Goal: Information Seeking & Learning: Learn about a topic

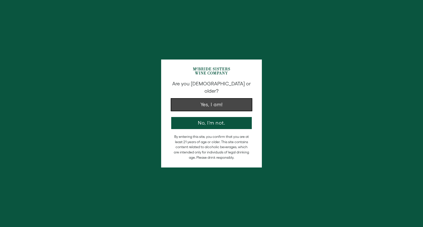
click at [192, 100] on button "Yes, I am!" at bounding box center [211, 105] width 80 height 12
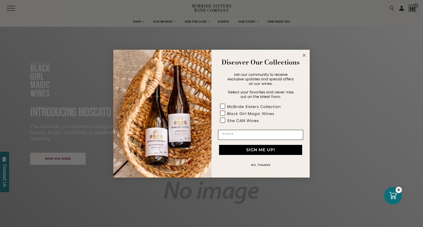
click at [304, 55] on icon "Close dialog" at bounding box center [304, 55] width 3 height 3
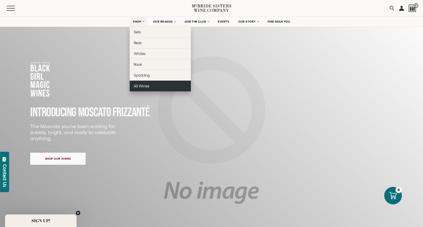
click at [139, 87] on span "All Wines" at bounding box center [142, 86] width 16 height 4
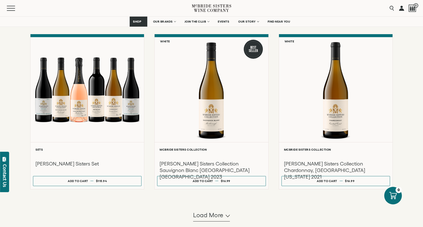
scroll to position [398, 0]
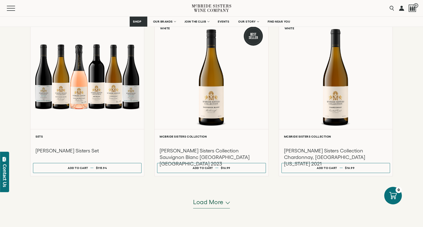
click at [204, 204] on span "Load more" at bounding box center [208, 202] width 30 height 9
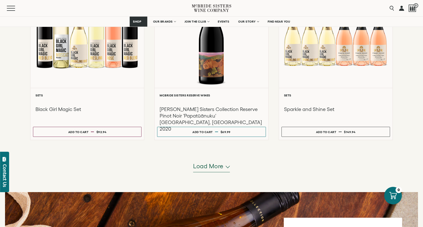
scroll to position [963, 0]
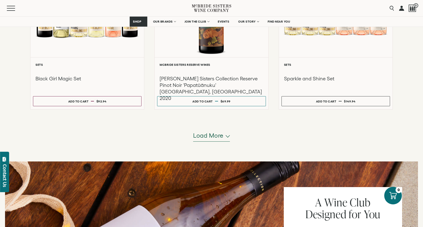
click at [213, 138] on span "Load more" at bounding box center [208, 136] width 30 height 9
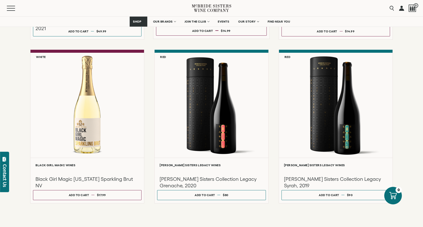
scroll to position [1374, 0]
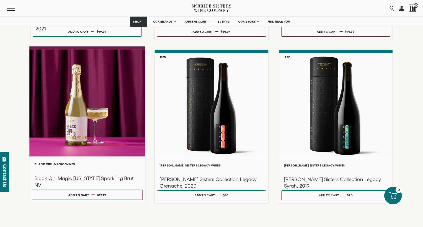
click at [91, 114] on div at bounding box center [87, 103] width 116 height 107
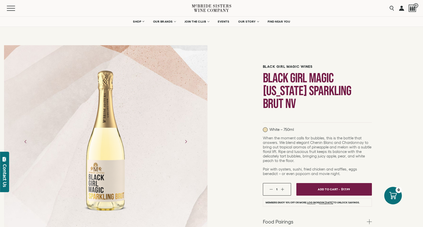
click at [12, 11] on div "Menu" at bounding box center [99, 8] width 185 height 16
click at [11, 8] on span "Mobile Menu Trigger" at bounding box center [12, 8] width 11 height 1
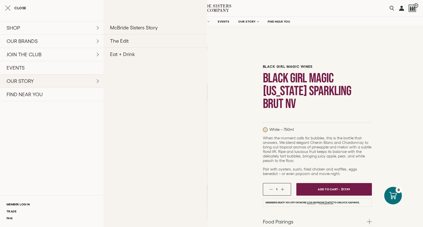
click at [35, 81] on link "OUR STORY" at bounding box center [51, 80] width 103 height 13
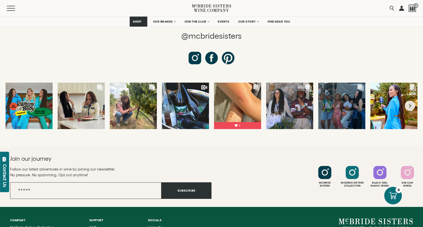
scroll to position [1907, 0]
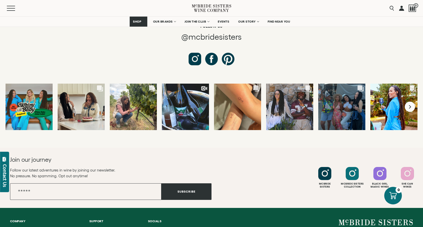
click at [410, 105] on icon "Next slide" at bounding box center [409, 107] width 2 height 4
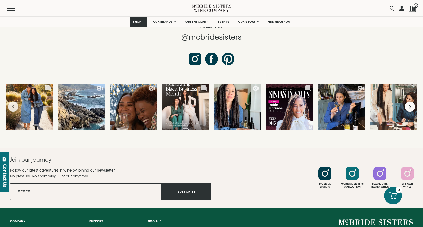
click at [409, 105] on icon "Next slide" at bounding box center [409, 107] width 2 height 4
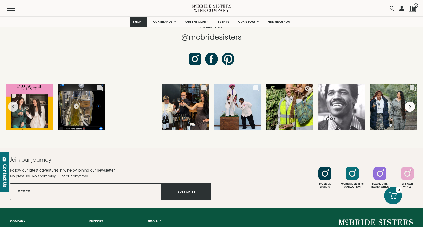
click at [409, 105] on icon "Next slide" at bounding box center [409, 107] width 2 height 4
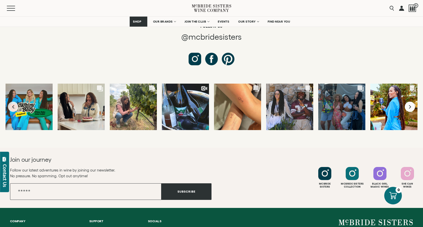
click at [409, 105] on icon "Next slide" at bounding box center [409, 107] width 2 height 4
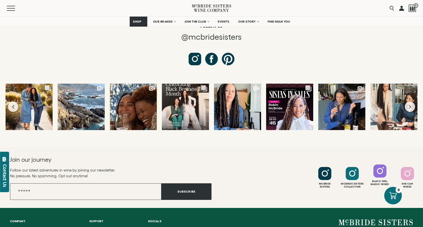
click at [380, 165] on div at bounding box center [379, 171] width 13 height 13
